Goal: Task Accomplishment & Management: Manage account settings

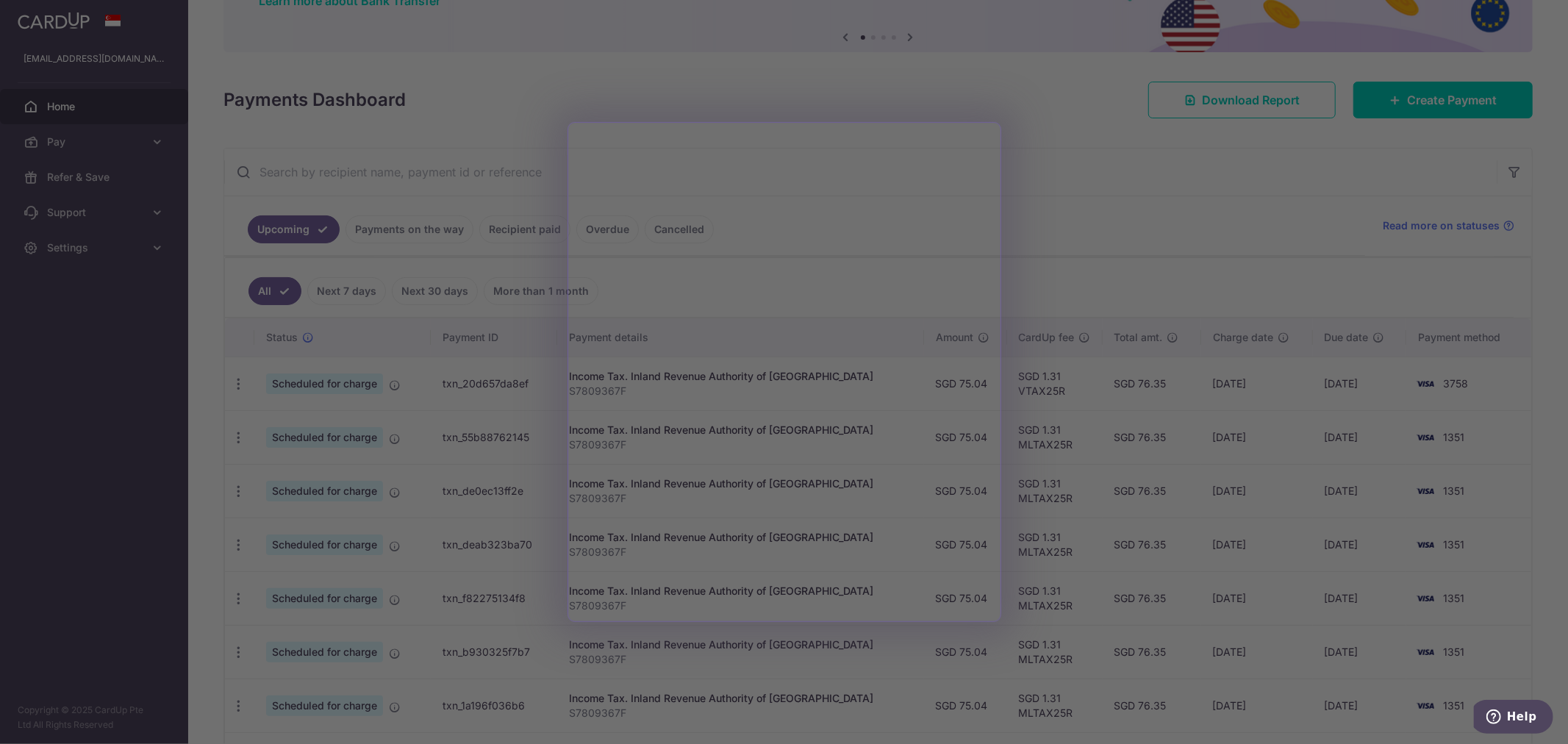
click at [1075, 296] on div at bounding box center [791, 376] width 1584 height 751
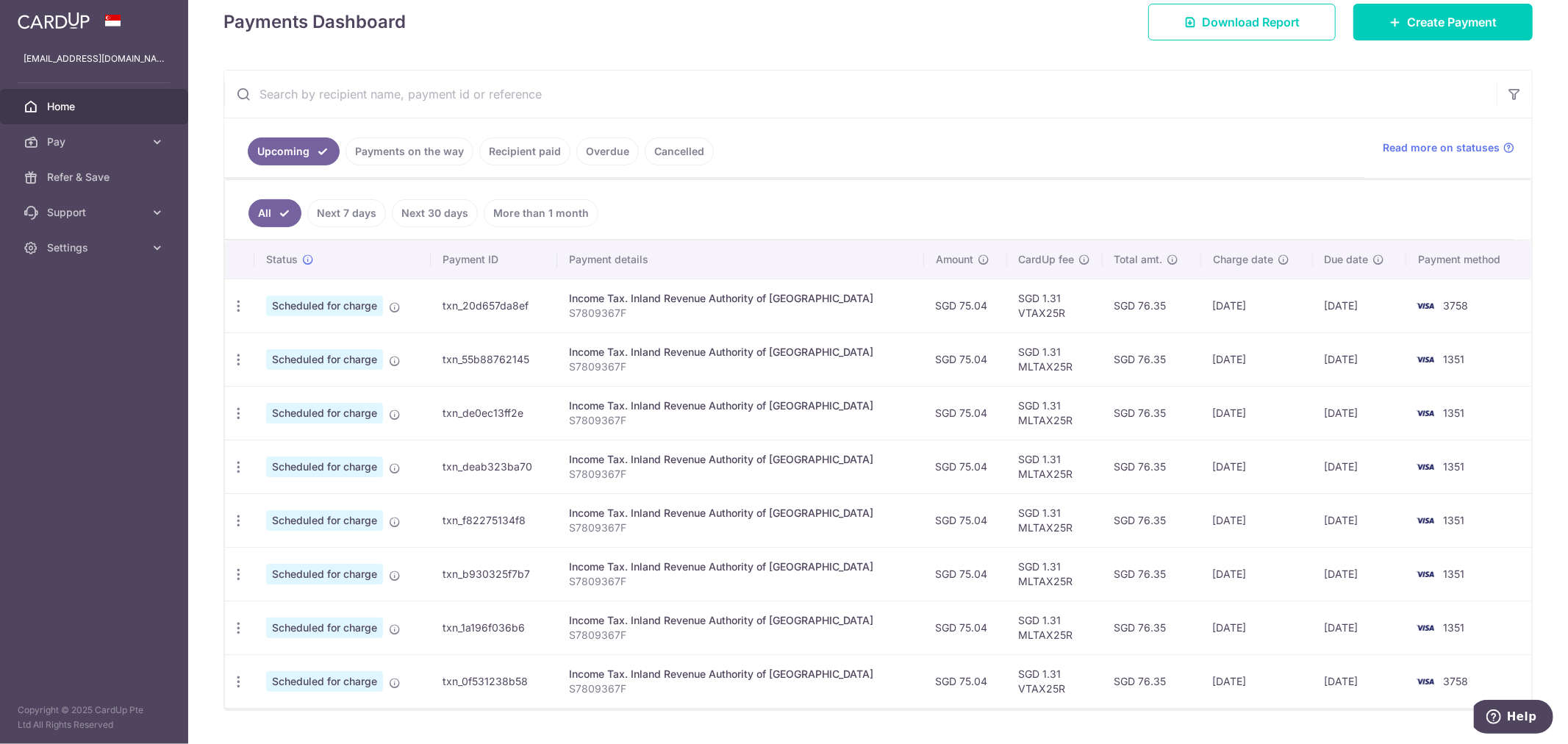
scroll to position [252, 0]
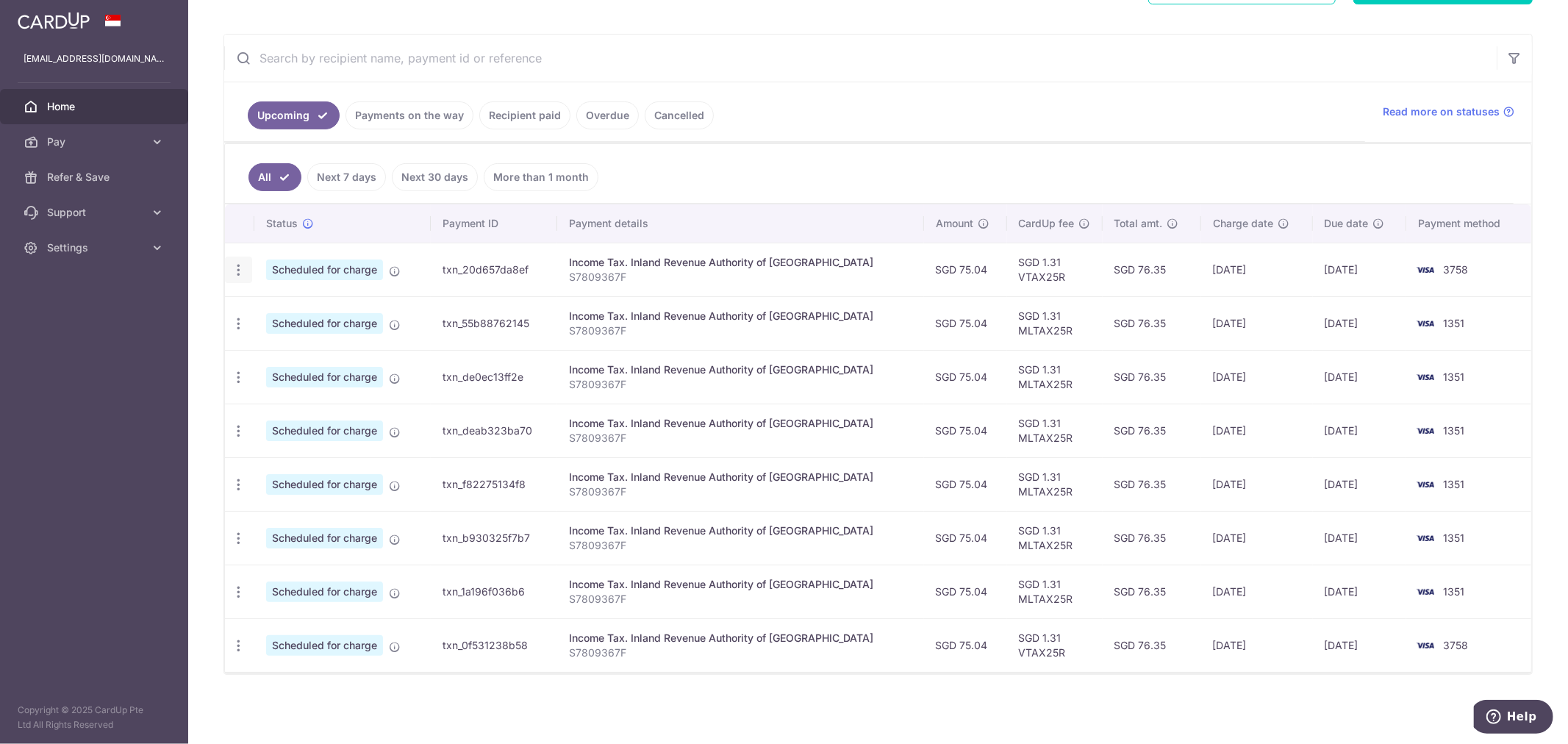
click at [238, 274] on icon "button" at bounding box center [238, 270] width 16 height 16
click at [274, 305] on span "Update payment" at bounding box center [317, 310] width 100 height 18
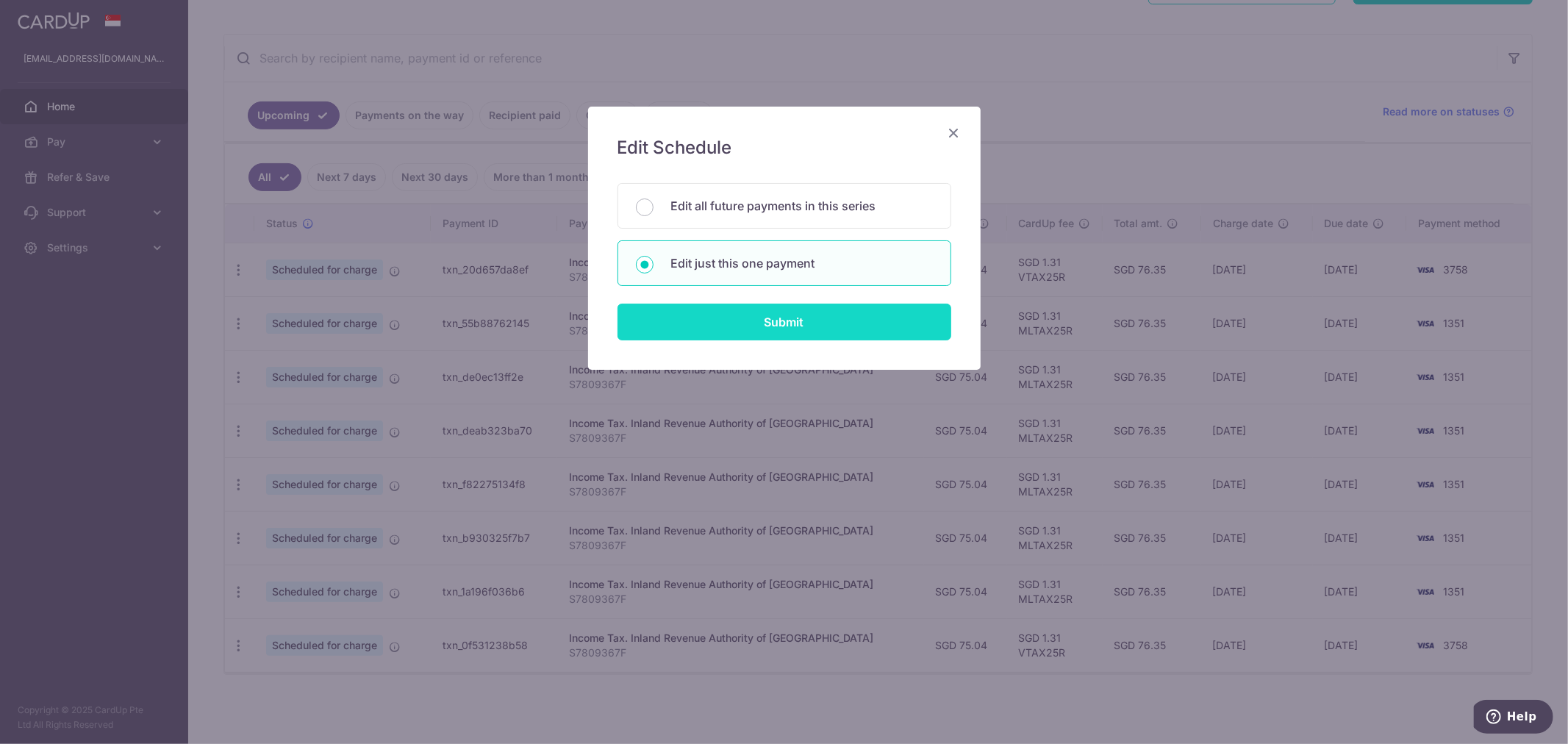
click at [675, 321] on input "Submit" at bounding box center [784, 322] width 334 height 37
radio input "true"
type input "75.04"
type input "11/09/2025"
type input "S7809367F"
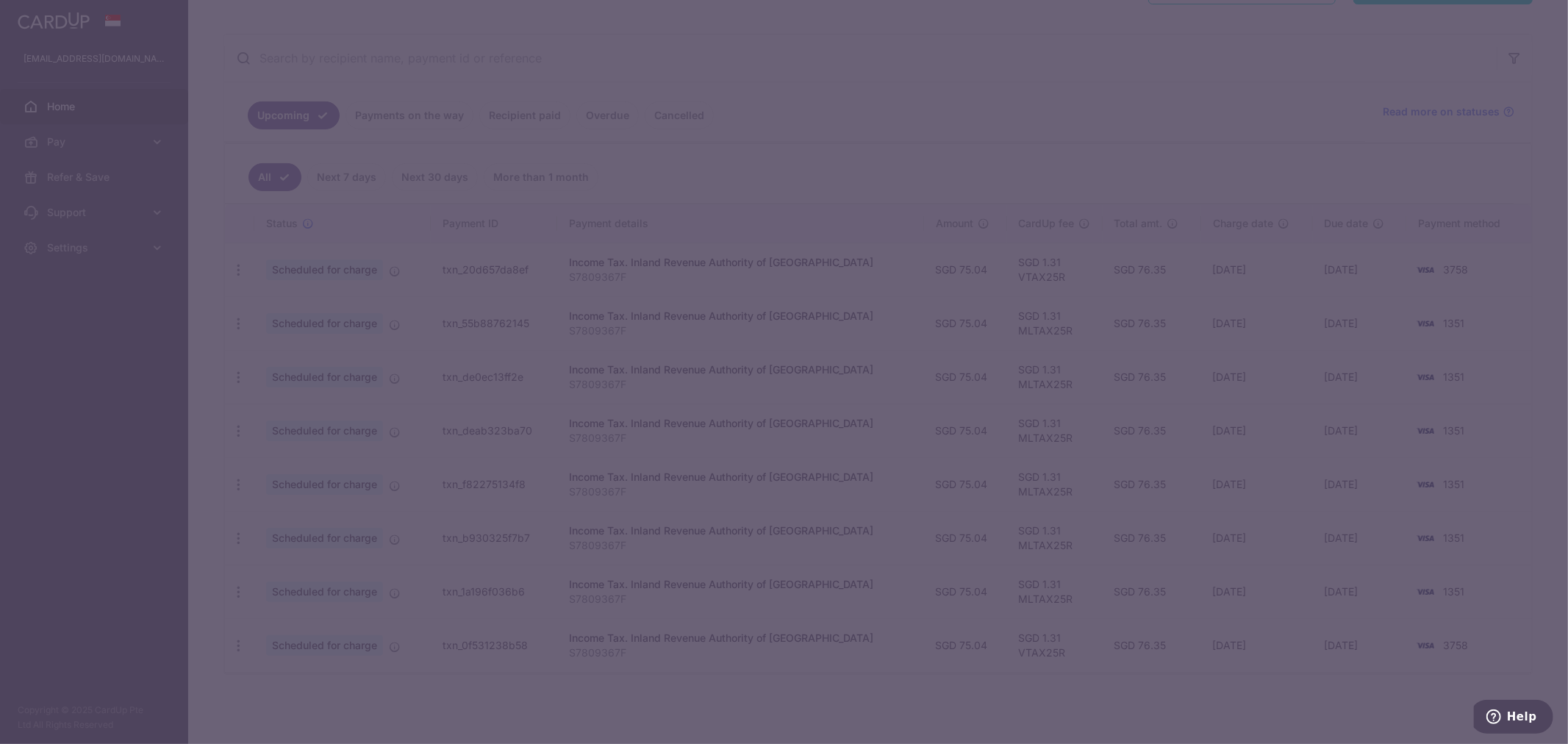
type input "VTAX25R"
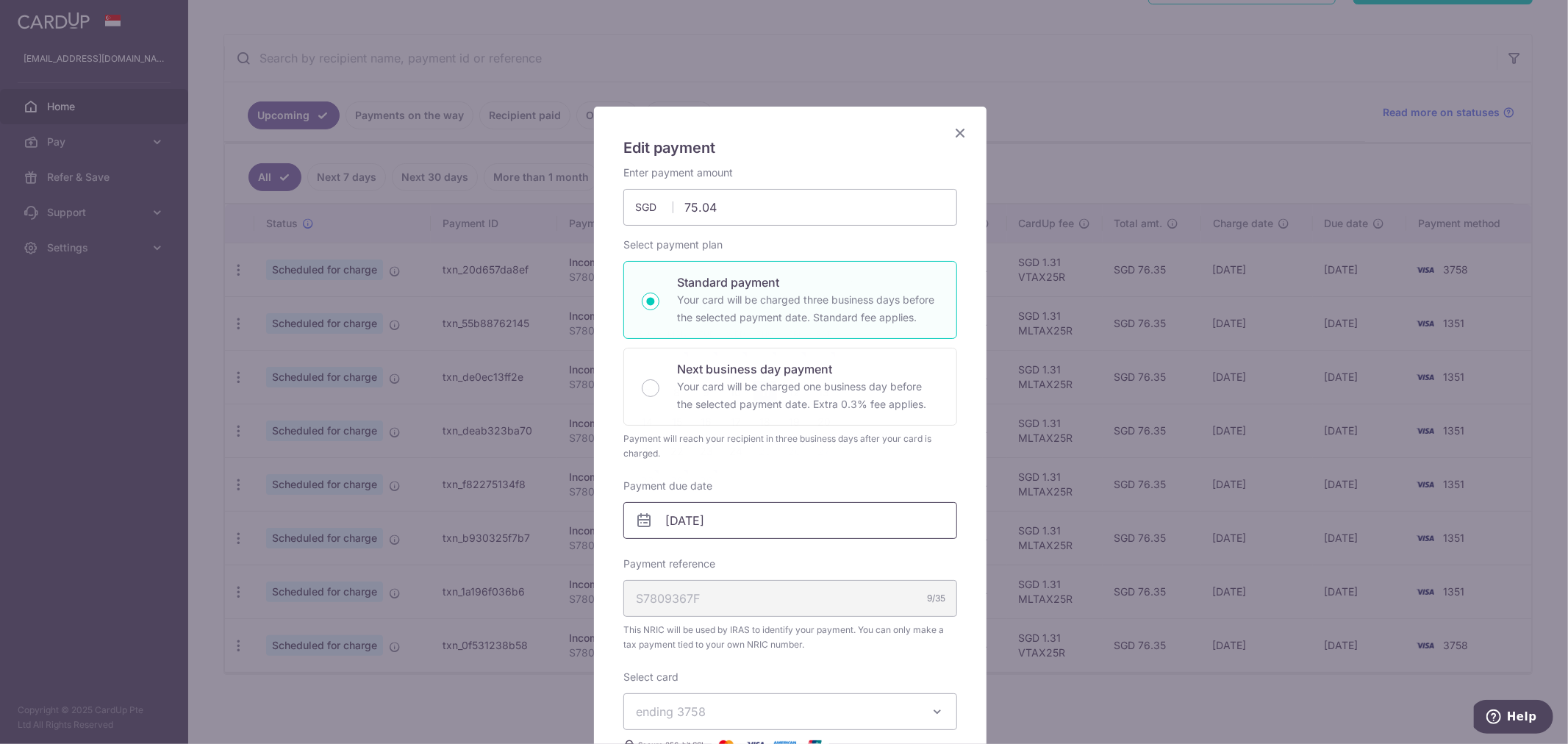
click at [733, 520] on input "11/09/2025" at bounding box center [790, 520] width 334 height 37
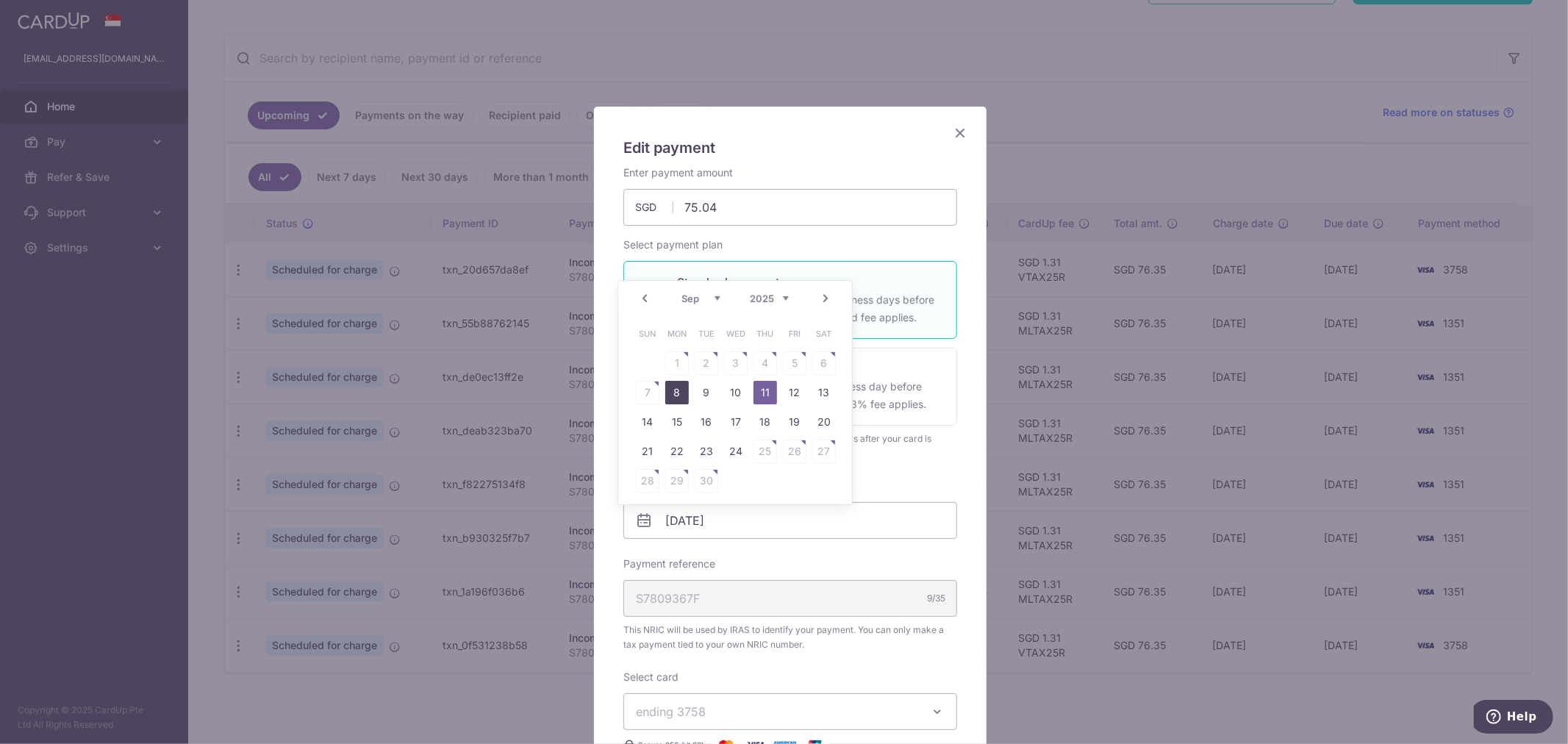
click at [676, 387] on link "8" at bounding box center [677, 392] width 24 height 24
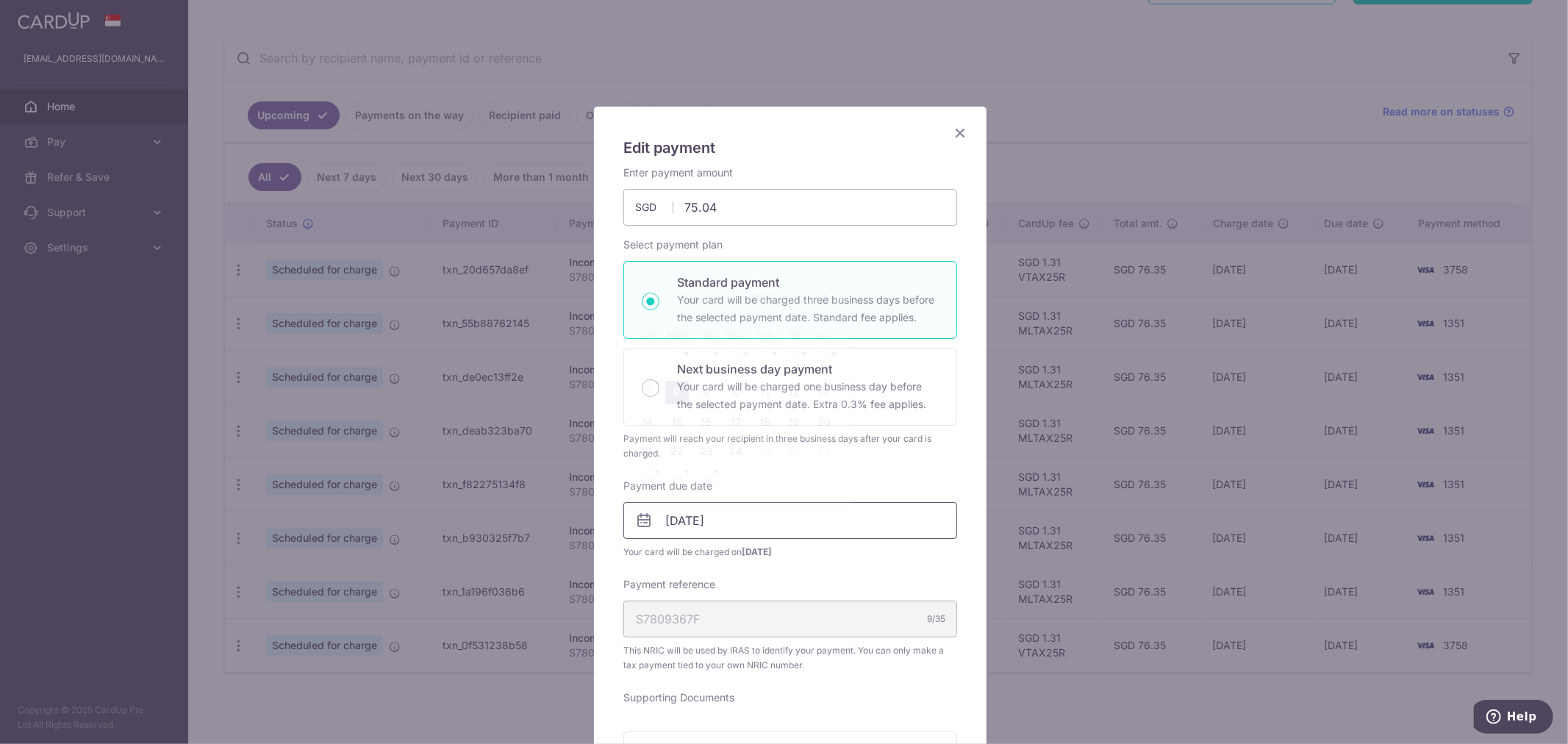
click at [740, 515] on input "08/09/2025" at bounding box center [790, 520] width 334 height 37
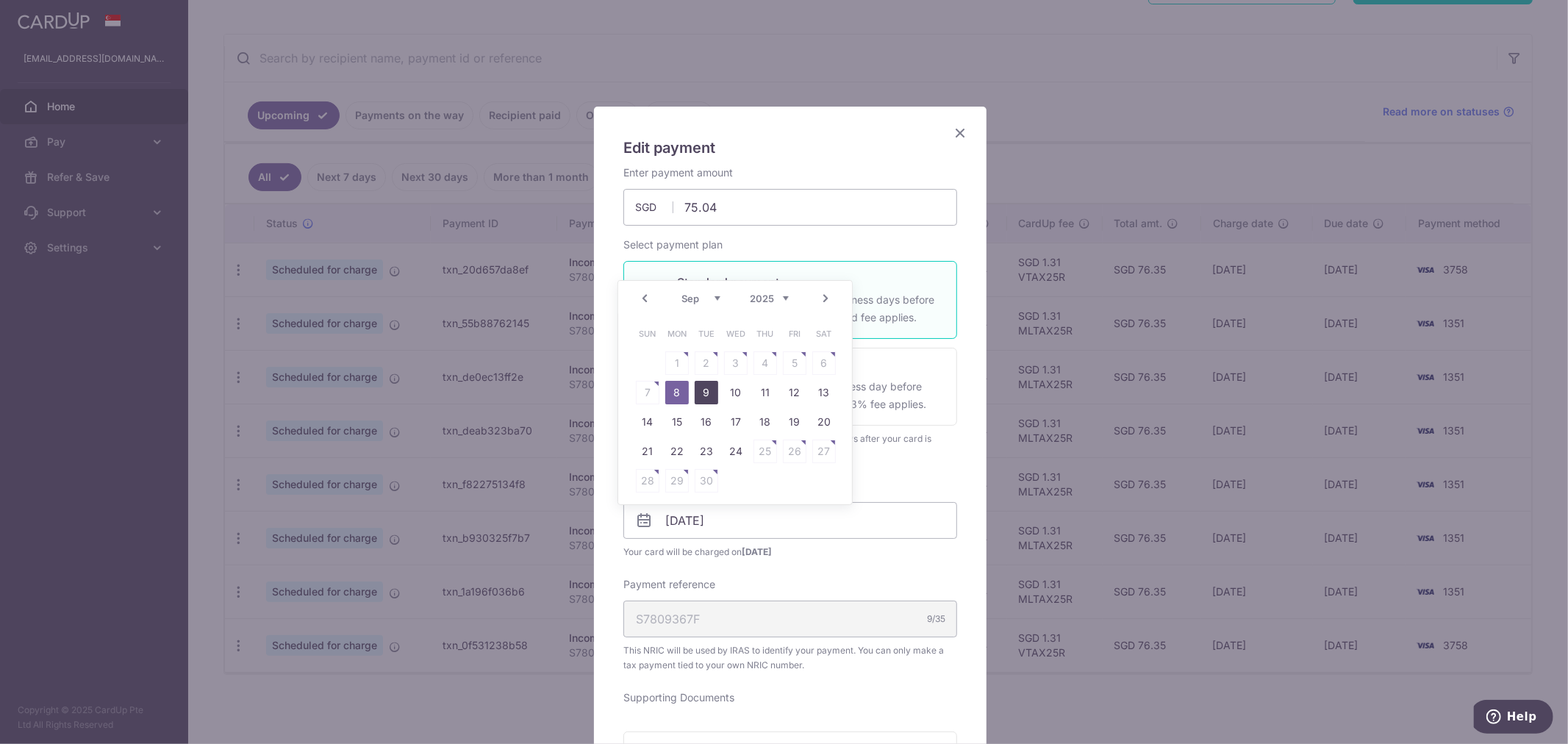
click at [701, 387] on link "9" at bounding box center [706, 392] width 24 height 24
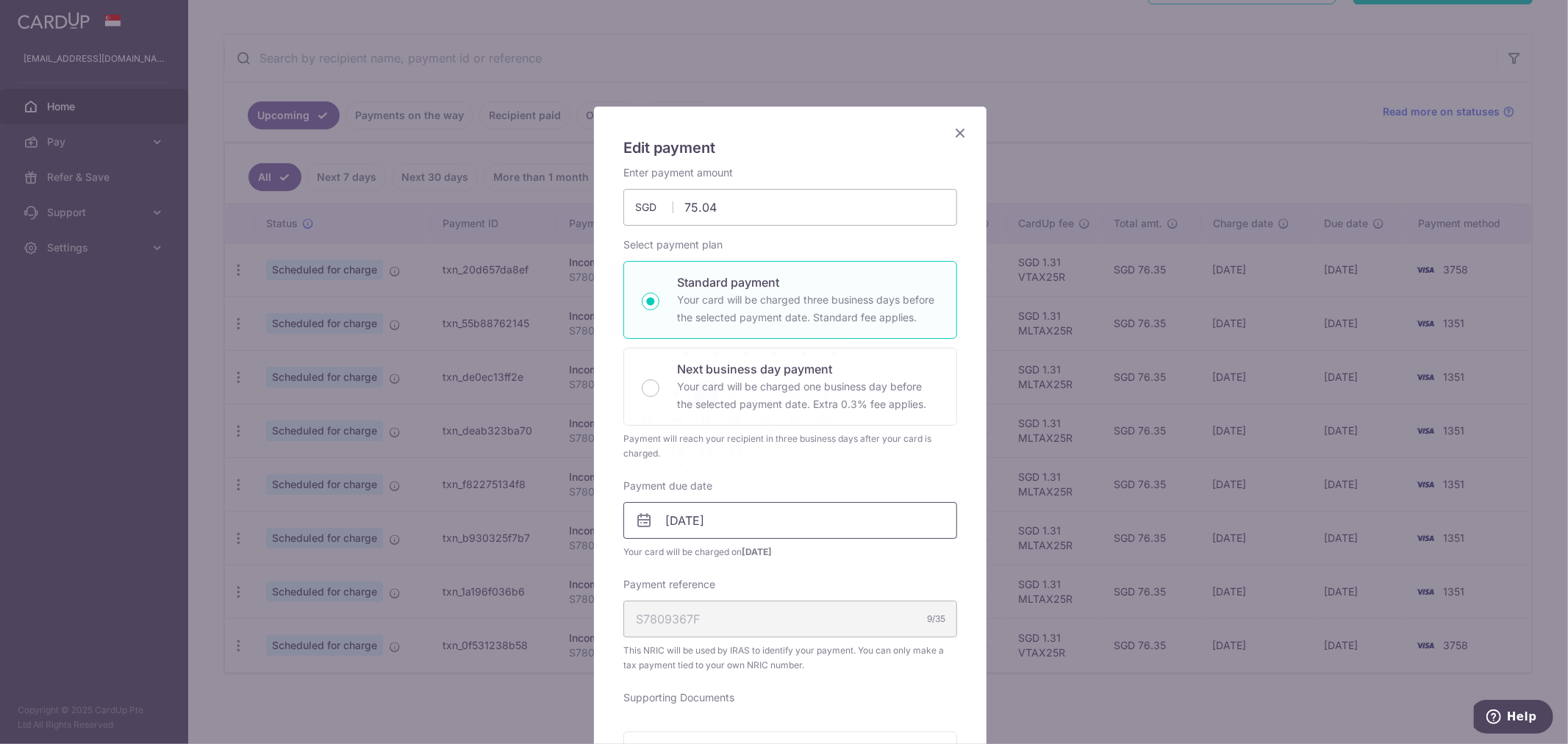
click at [778, 523] on input "09/09/2025" at bounding box center [790, 520] width 334 height 37
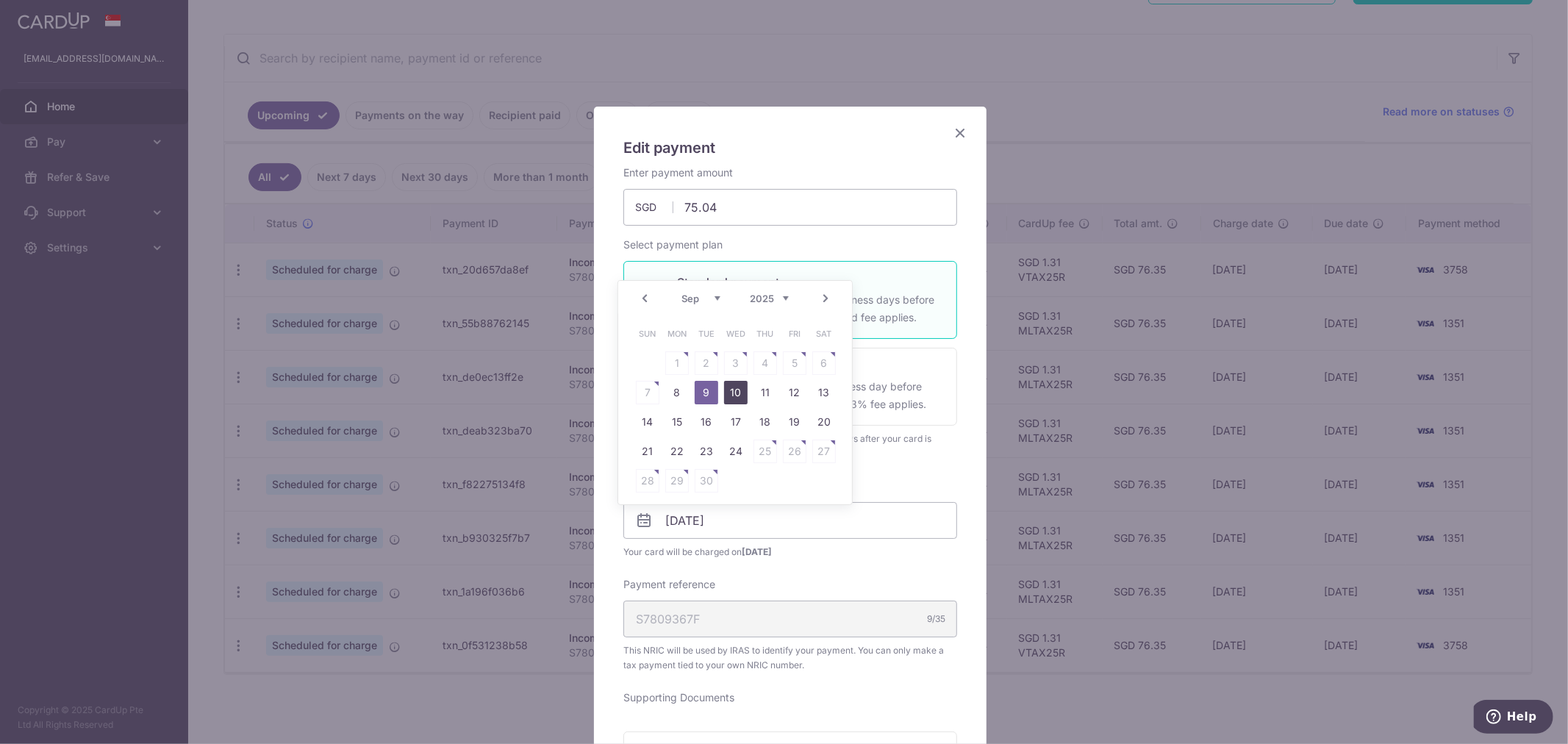
click at [742, 394] on link "10" at bounding box center [736, 392] width 24 height 24
type input "10/09/2025"
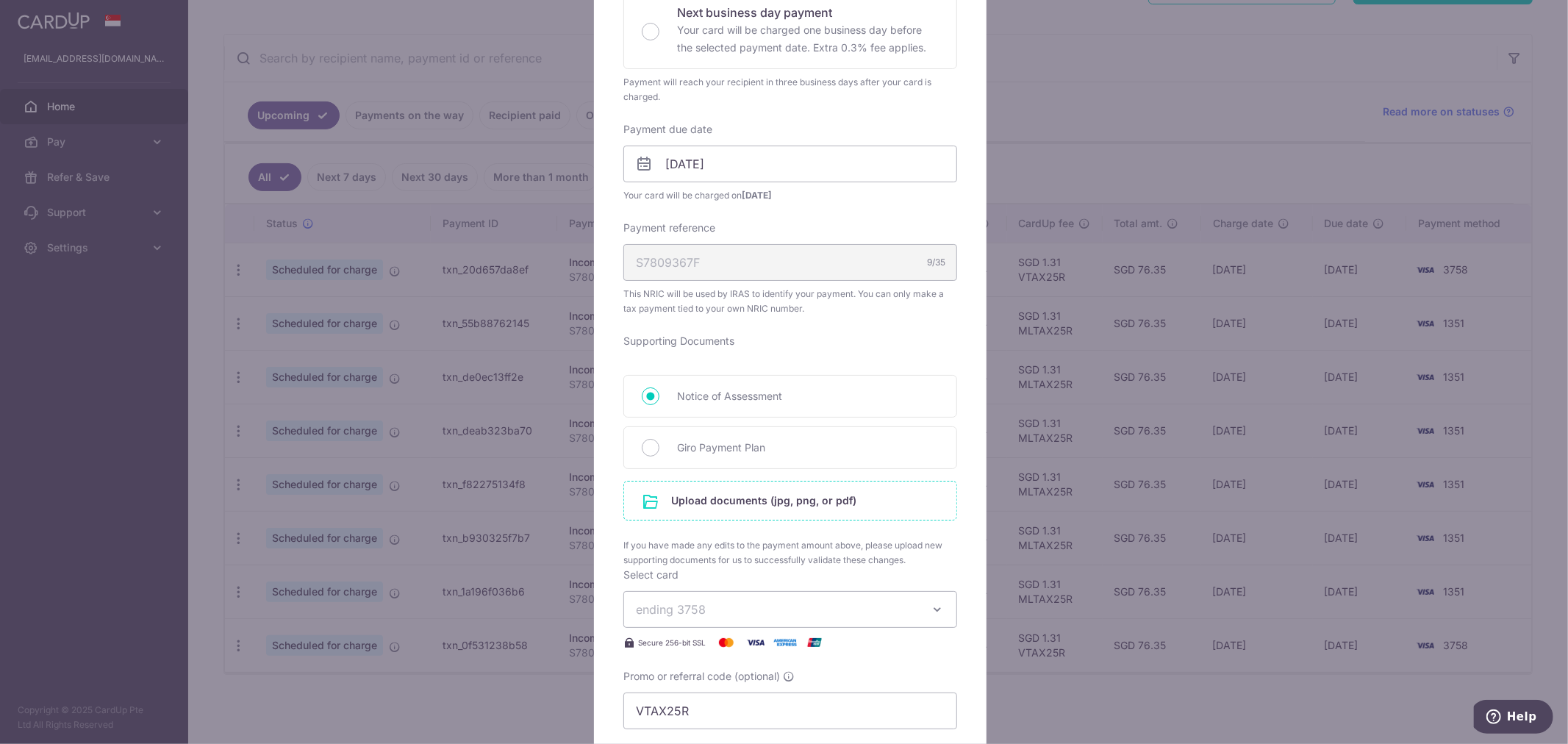
scroll to position [408, 0]
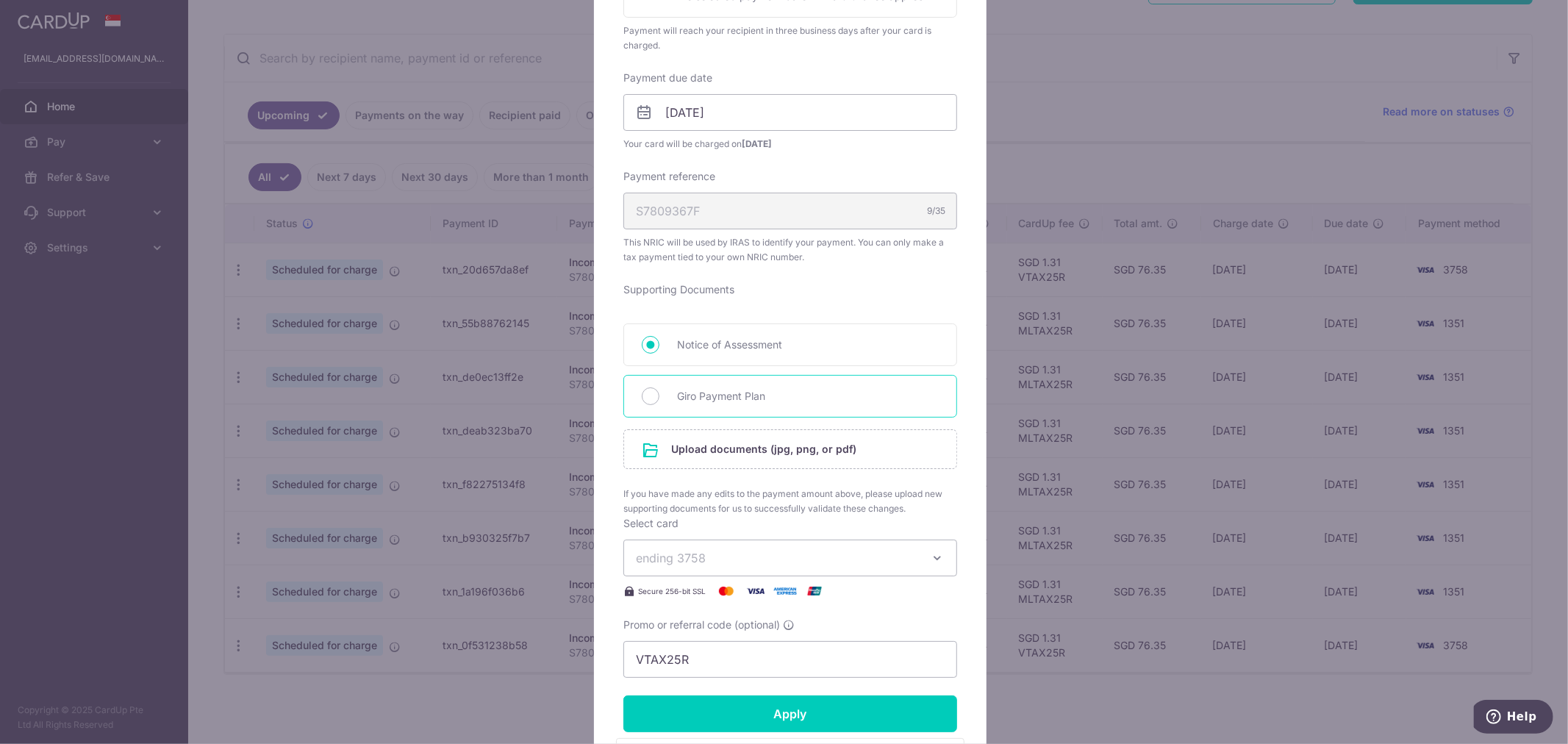
click at [698, 399] on span "Giro Payment Plan" at bounding box center [808, 396] width 262 height 18
click at [660, 399] on input "Giro Payment Plan" at bounding box center [651, 396] width 18 height 18
radio input "true"
click at [708, 452] on input "file" at bounding box center [790, 449] width 332 height 38
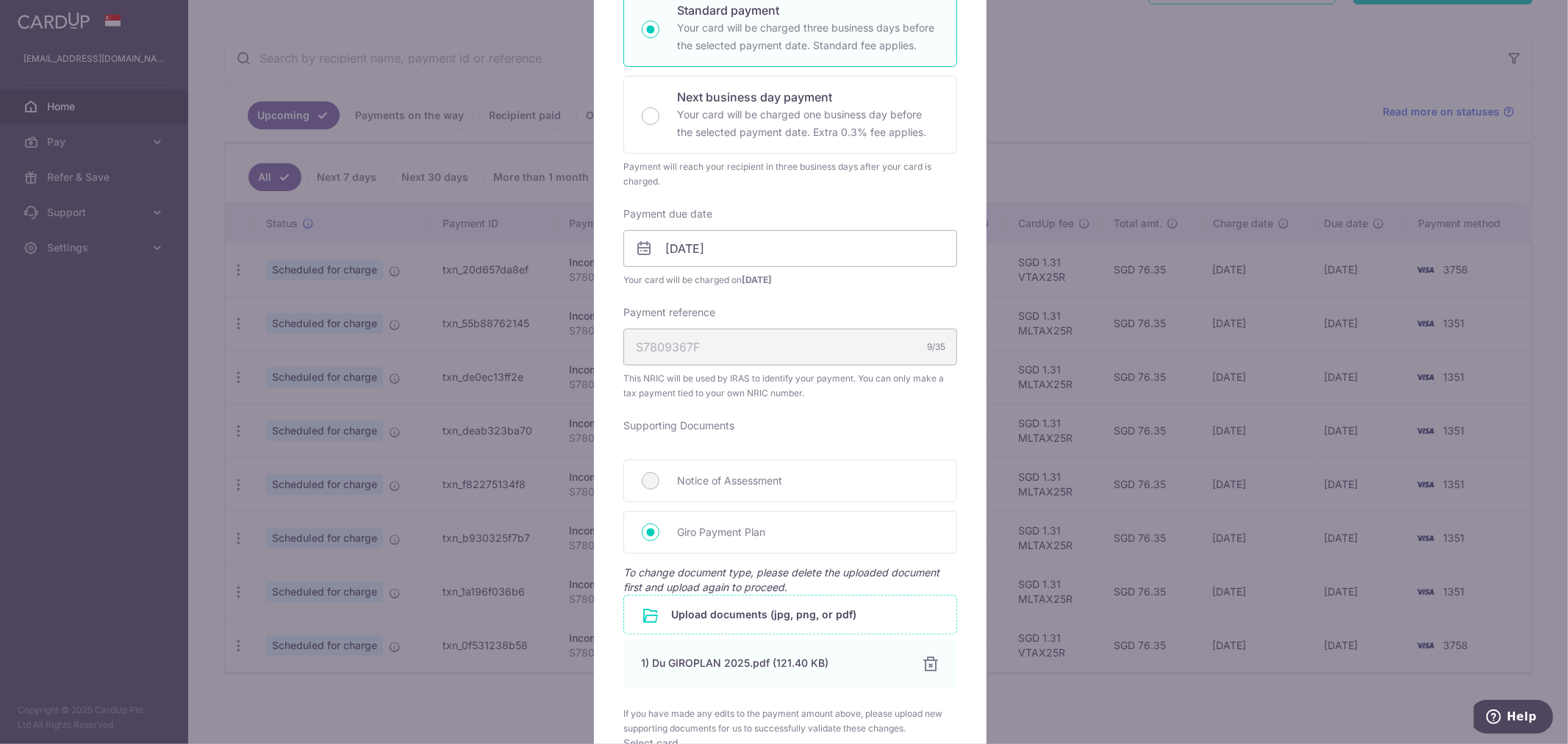
scroll to position [680, 0]
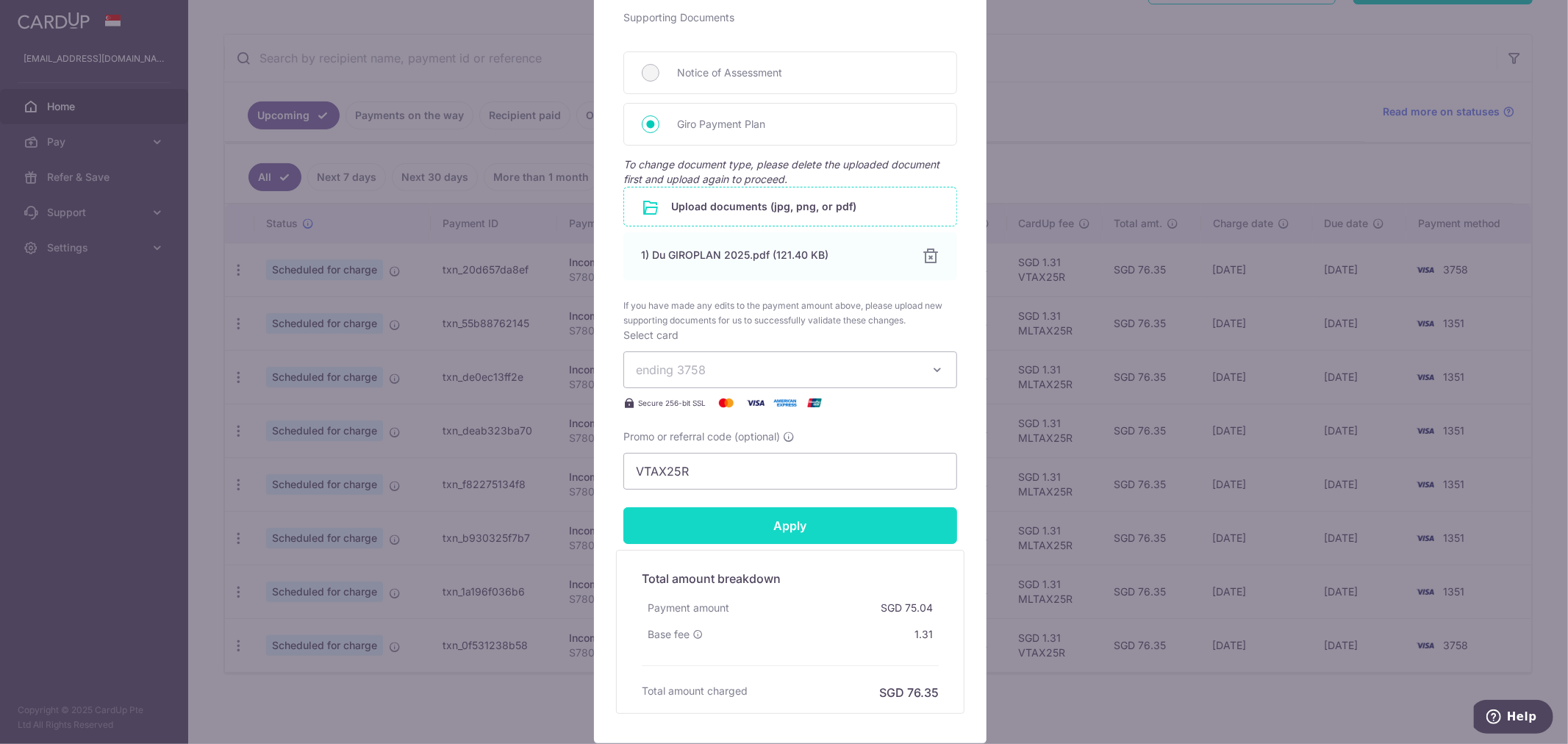
click at [815, 520] on input "Apply" at bounding box center [790, 525] width 334 height 37
type input "Successfully Applied"
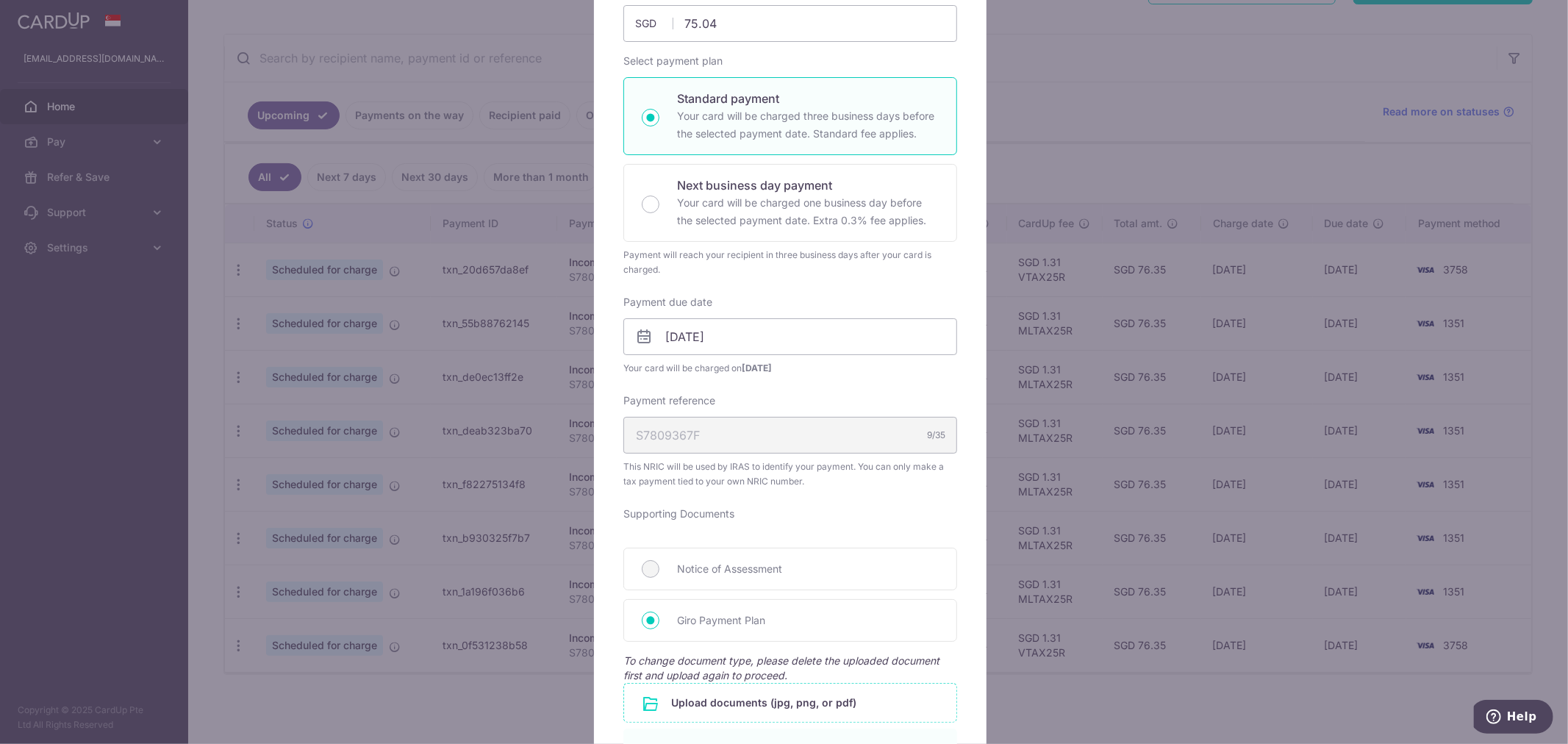
scroll to position [20, 0]
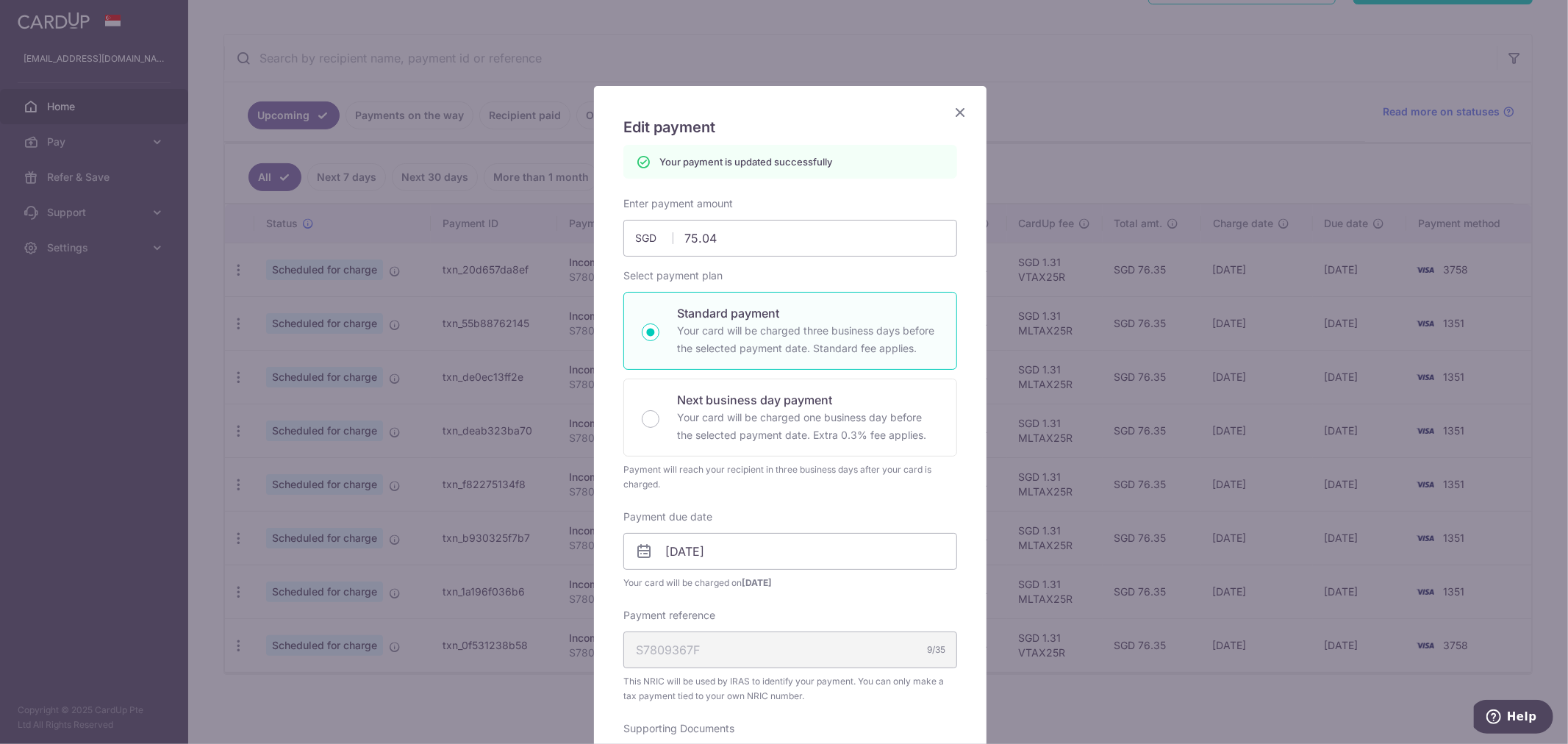
click at [954, 110] on icon "Close" at bounding box center [960, 112] width 18 height 19
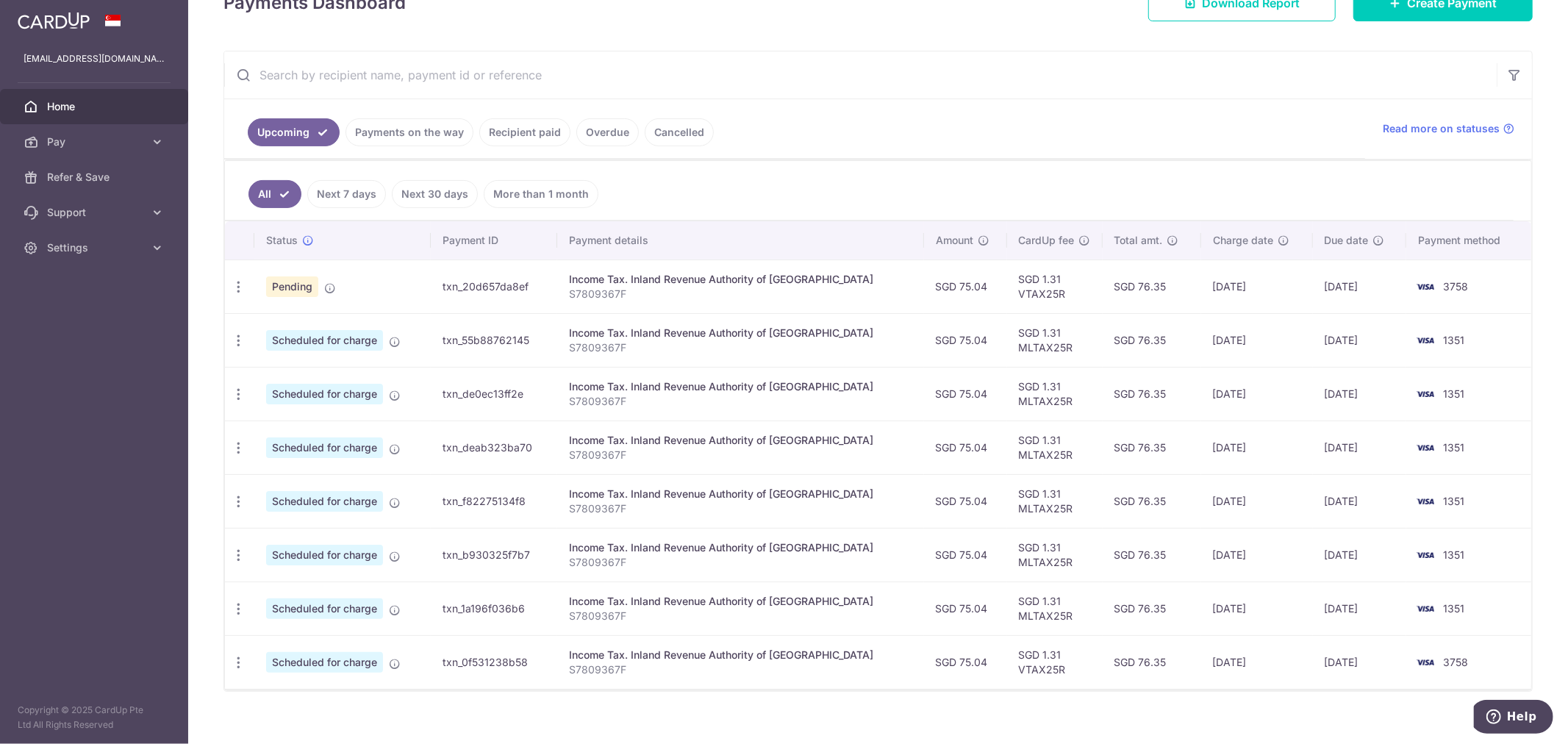
scroll to position [251, 0]
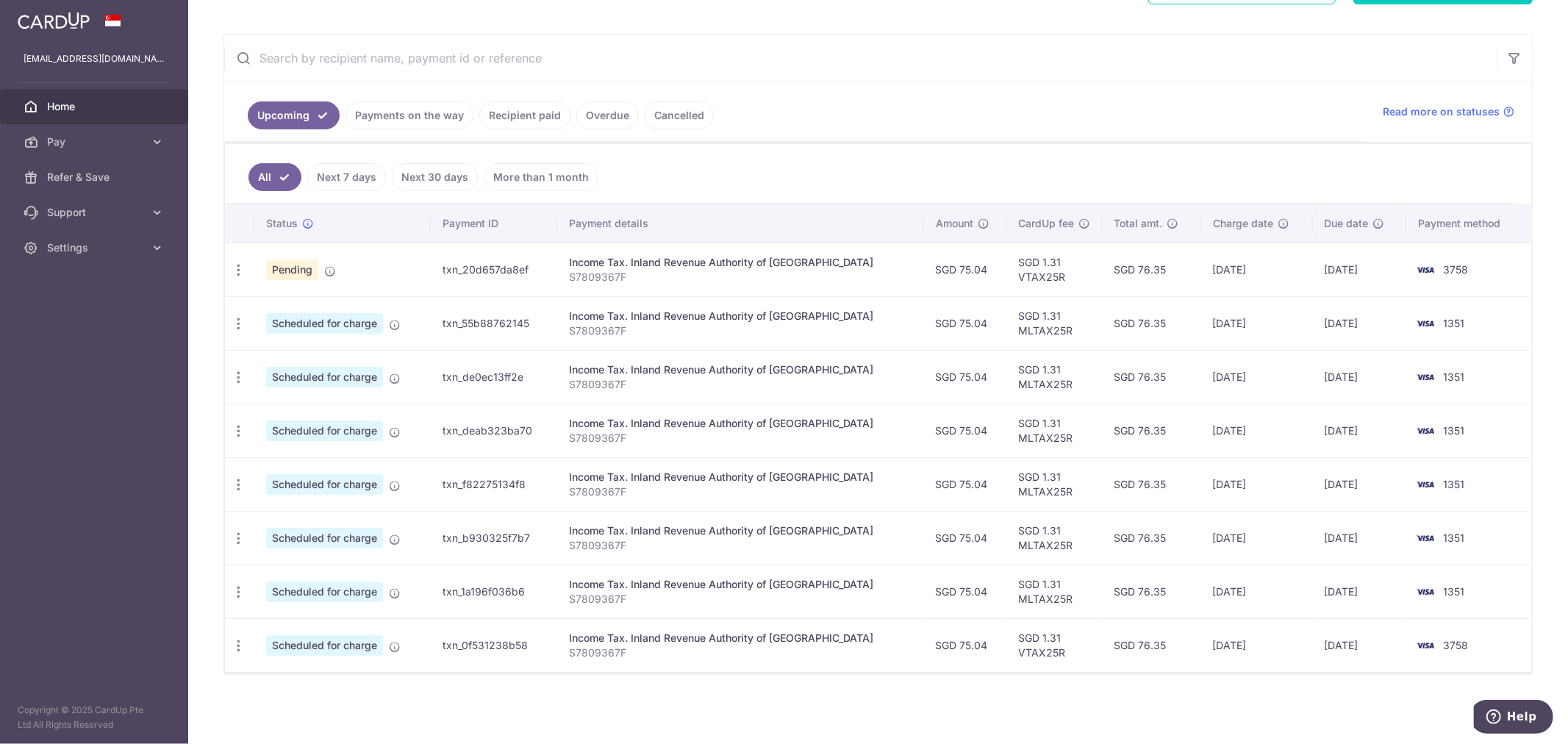
click at [839, 42] on input "text" at bounding box center [861, 58] width 1272 height 47
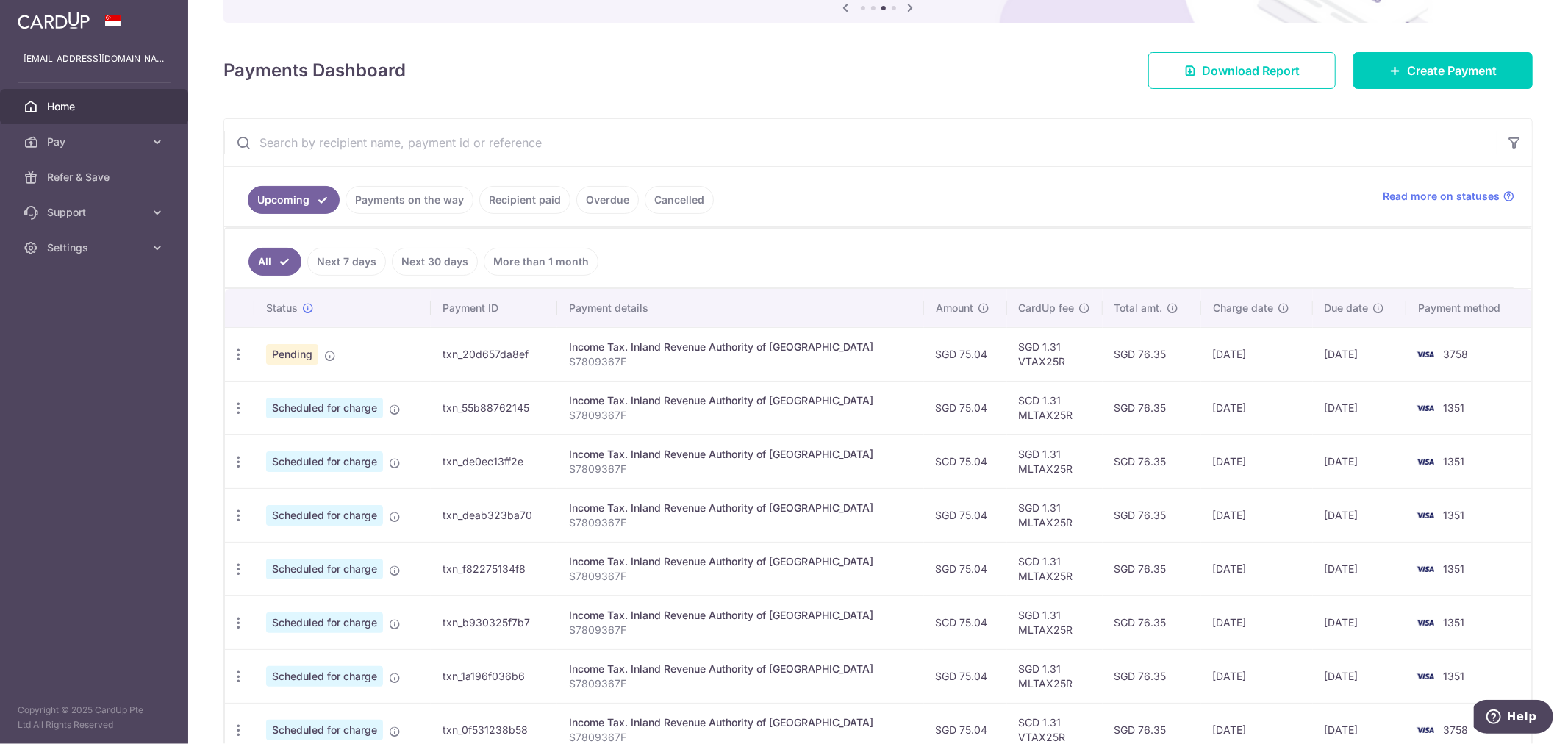
scroll to position [114, 0]
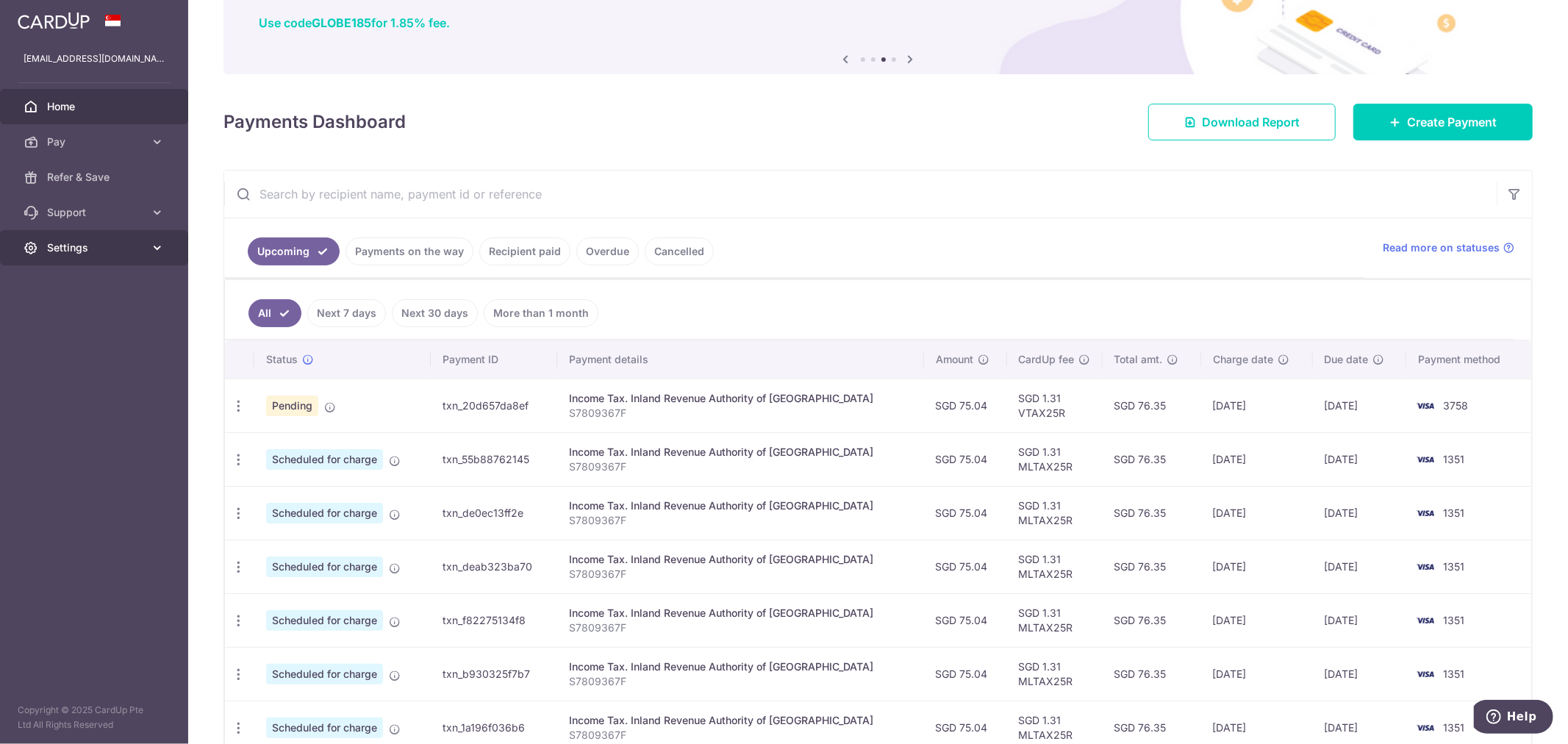
click at [166, 252] on link "Settings" at bounding box center [94, 247] width 188 height 35
click at [82, 324] on span "Logout" at bounding box center [96, 319] width 97 height 15
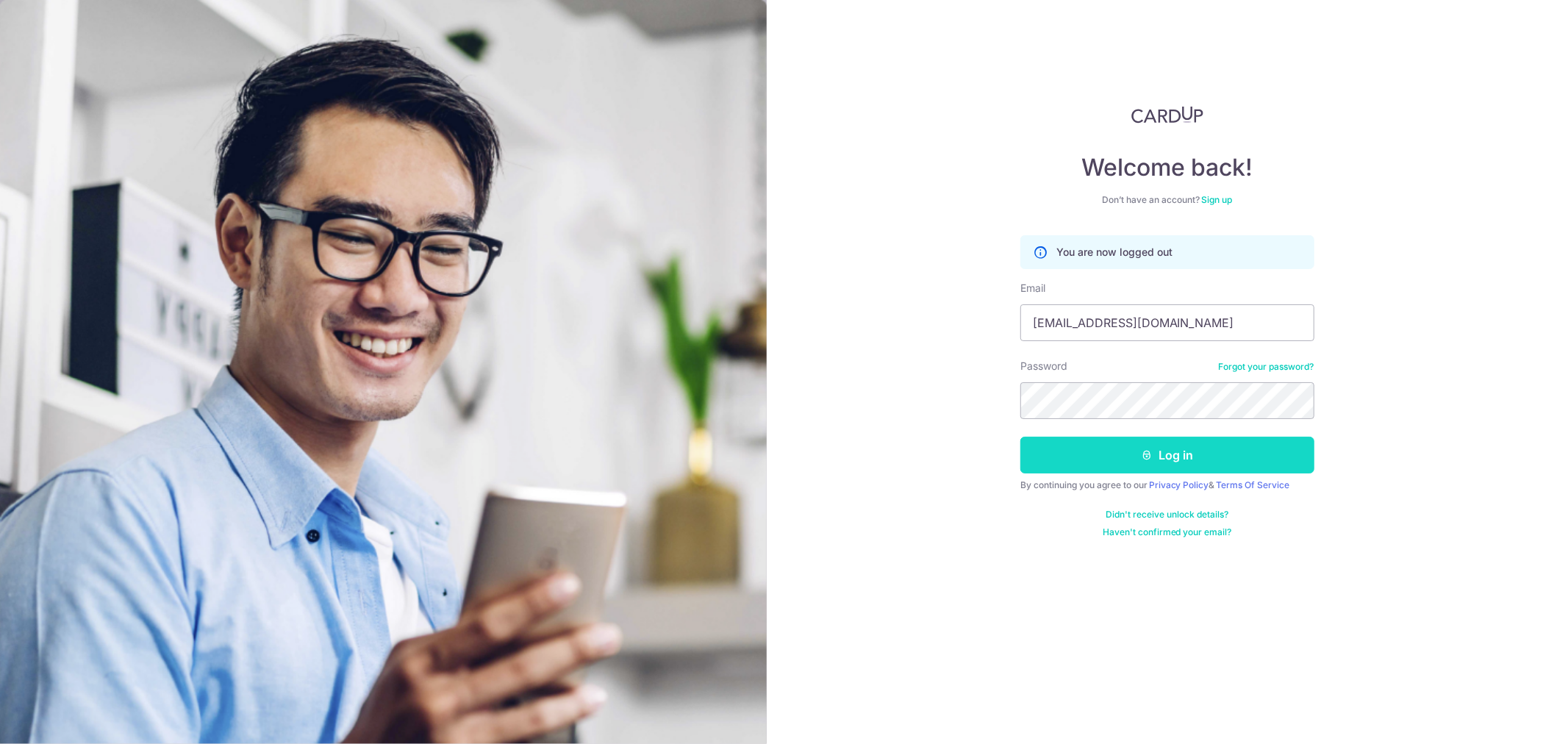
click at [1142, 457] on icon "submit" at bounding box center [1147, 455] width 11 height 11
